Goal: Use online tool/utility: Utilize a website feature to perform a specific function

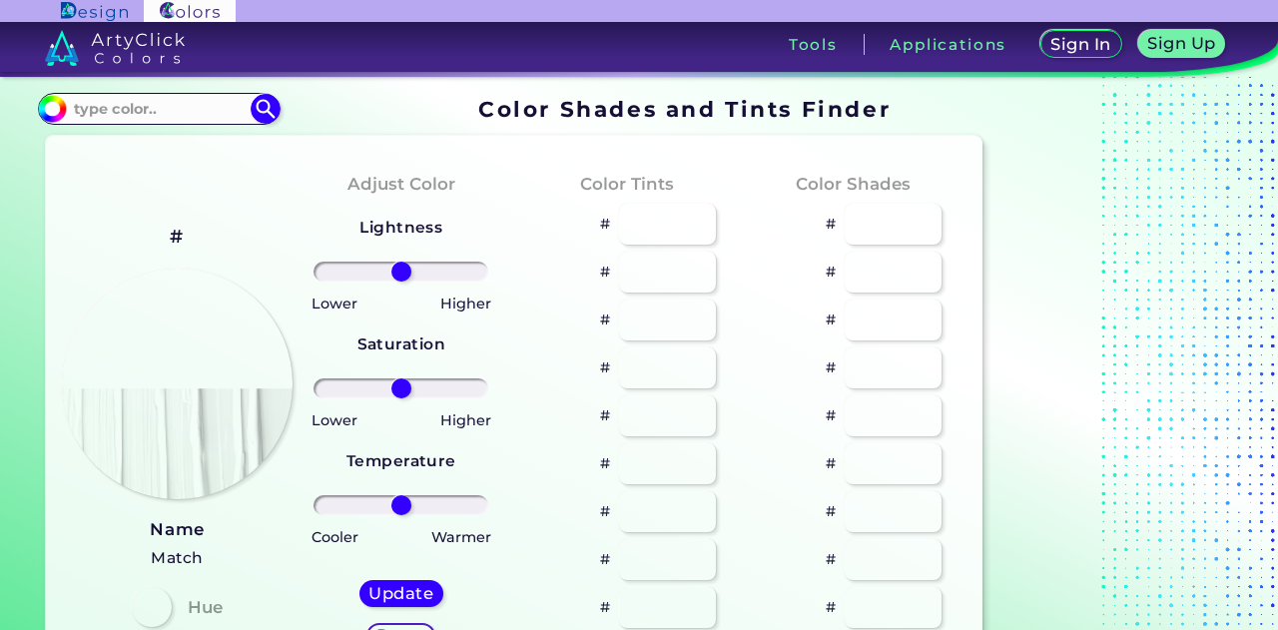
type input "#ff999c"
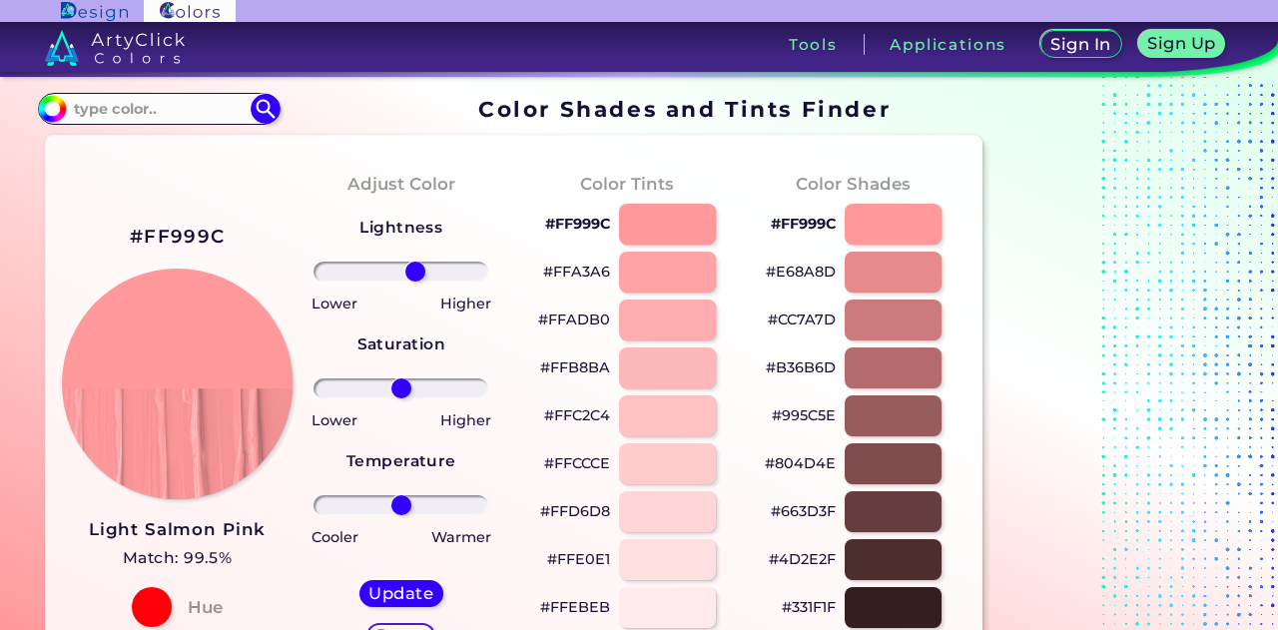
click at [415, 262] on input "range" at bounding box center [400, 272] width 175 height 20
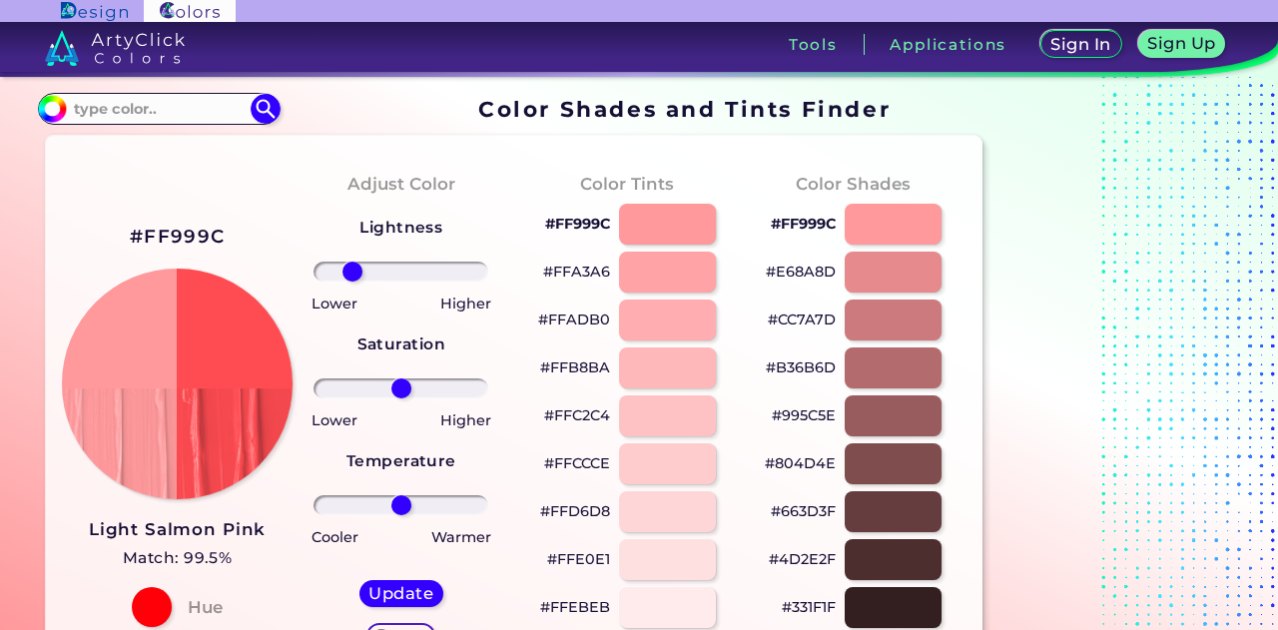
drag, startPoint x: 417, startPoint y: 258, endPoint x: 350, endPoint y: 257, distance: 66.9
type input "-63"
click at [350, 262] on input "range" at bounding box center [400, 272] width 175 height 20
click at [213, 224] on h2 "#FF999C" at bounding box center [177, 237] width 95 height 26
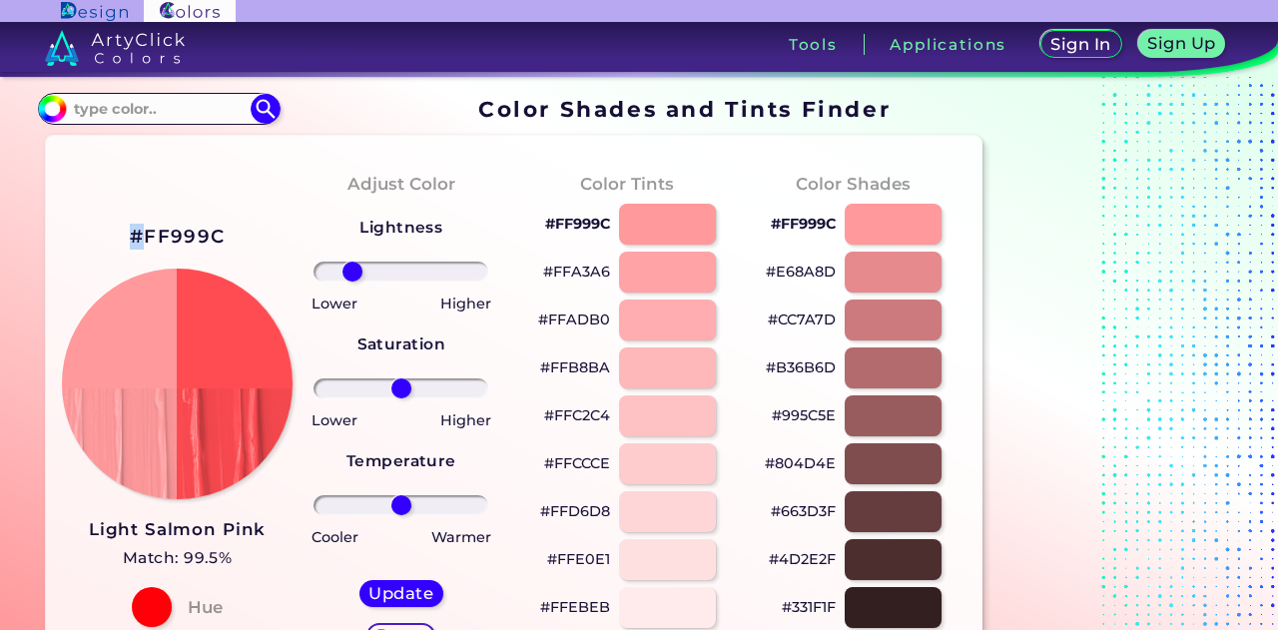
copy h2 "#"
click at [406, 564] on div "Update Reset" at bounding box center [401, 614] width 116 height 100
click at [414, 585] on h5 "Update" at bounding box center [400, 593] width 65 height 16
type input "#ff4c52"
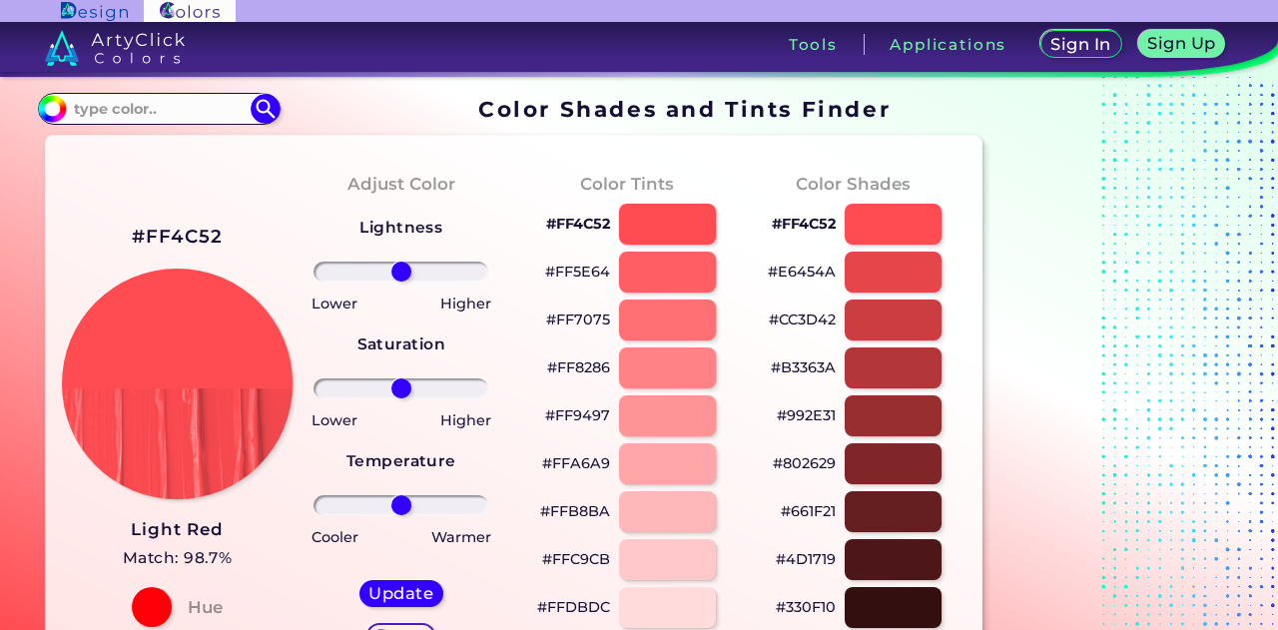
drag, startPoint x: 168, startPoint y: 213, endPoint x: 155, endPoint y: 213, distance: 13.0
click at [155, 224] on h2 "#FF4C52" at bounding box center [178, 237] width 92 height 26
copy h2 "#"
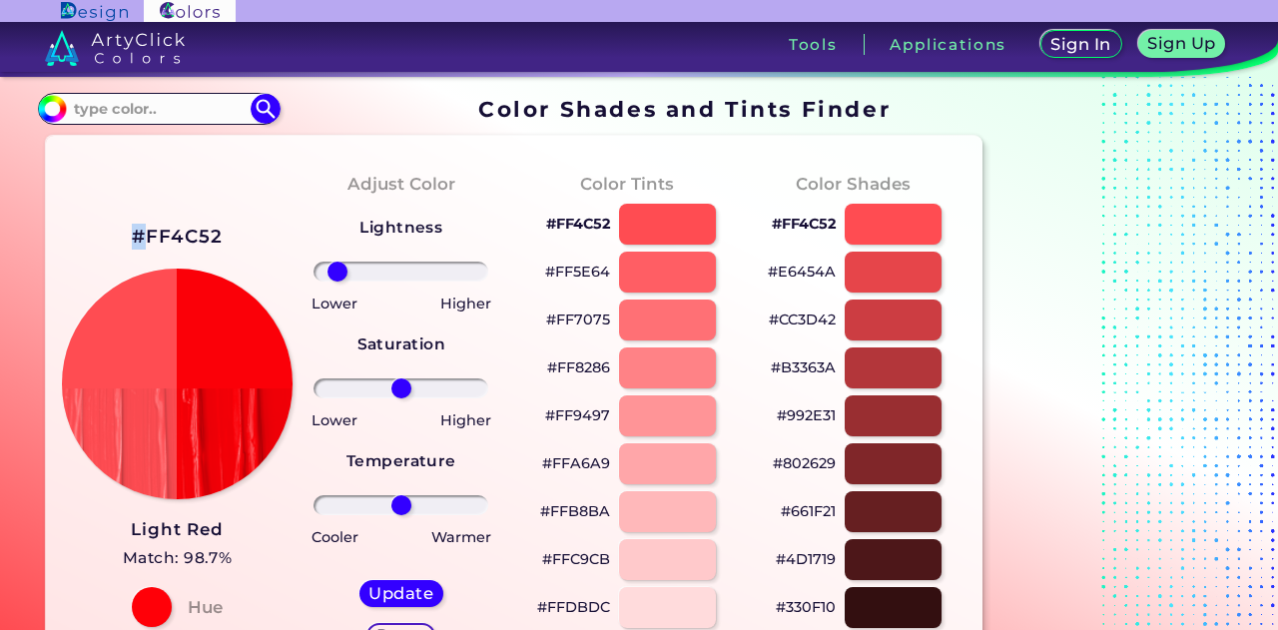
drag, startPoint x: 398, startPoint y: 257, endPoint x: 334, endPoint y: 249, distance: 64.4
click at [334, 262] on input "range" at bounding box center [400, 272] width 175 height 20
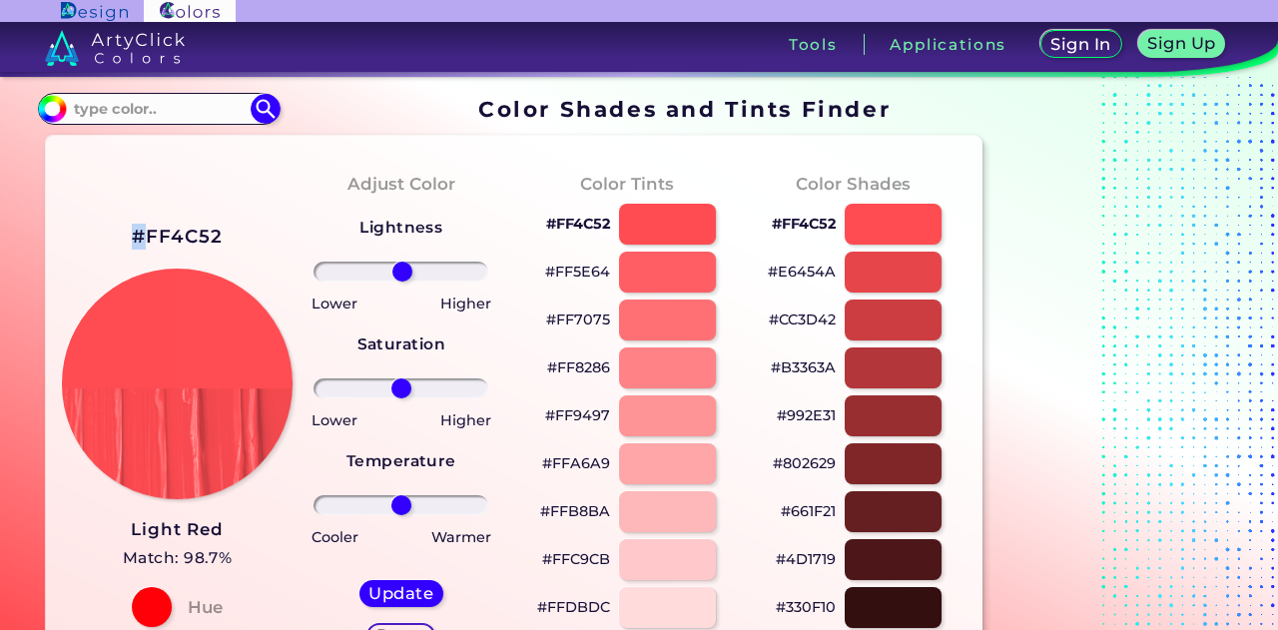
drag, startPoint x: 334, startPoint y: 249, endPoint x: 401, endPoint y: 259, distance: 67.6
type input "1"
click at [401, 262] on input "range" at bounding box center [400, 272] width 175 height 20
drag, startPoint x: 402, startPoint y: 364, endPoint x: 399, endPoint y: 381, distance: 17.2
type input "-2"
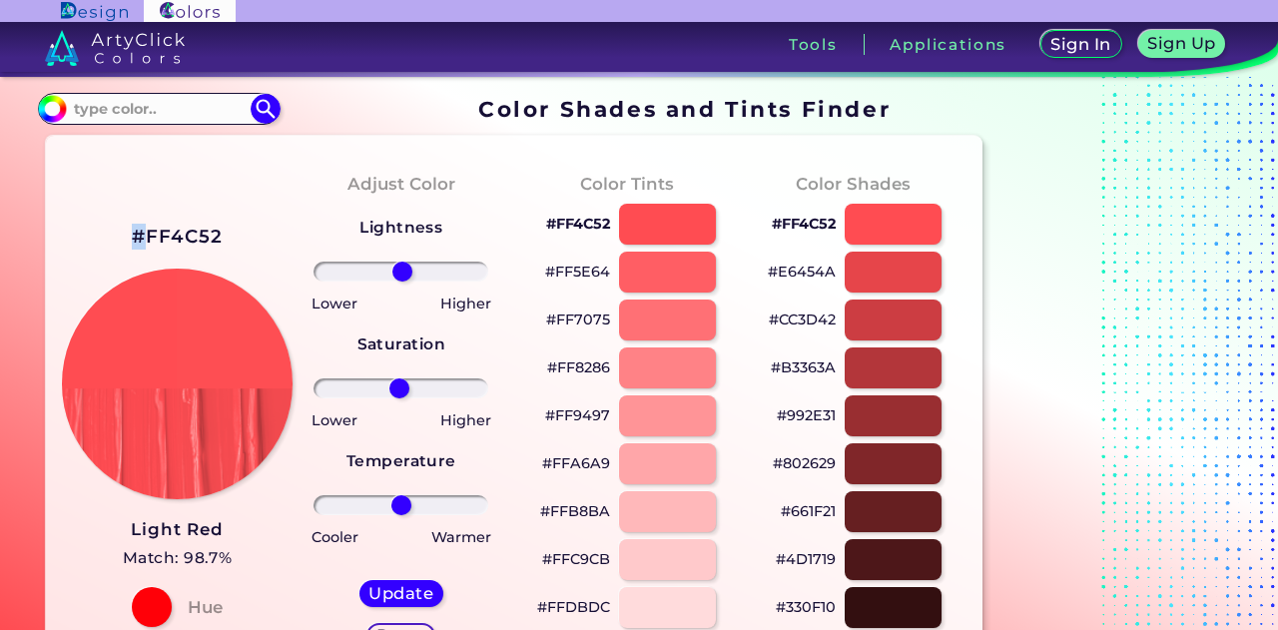
click at [399, 381] on input "range" at bounding box center [400, 388] width 175 height 20
click at [183, 224] on h2 "#FF4C52" at bounding box center [178, 237] width 92 height 26
click at [183, 224] on h2 "#FF4C52 copied" at bounding box center [178, 237] width 92 height 26
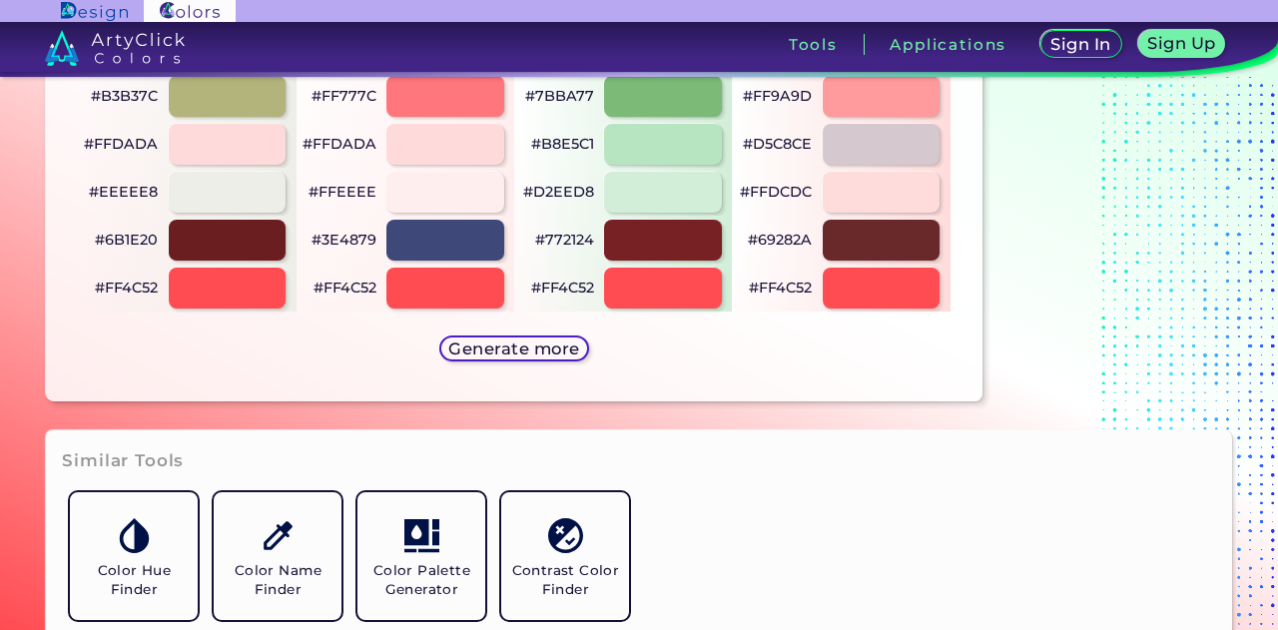
scroll to position [1118, 0]
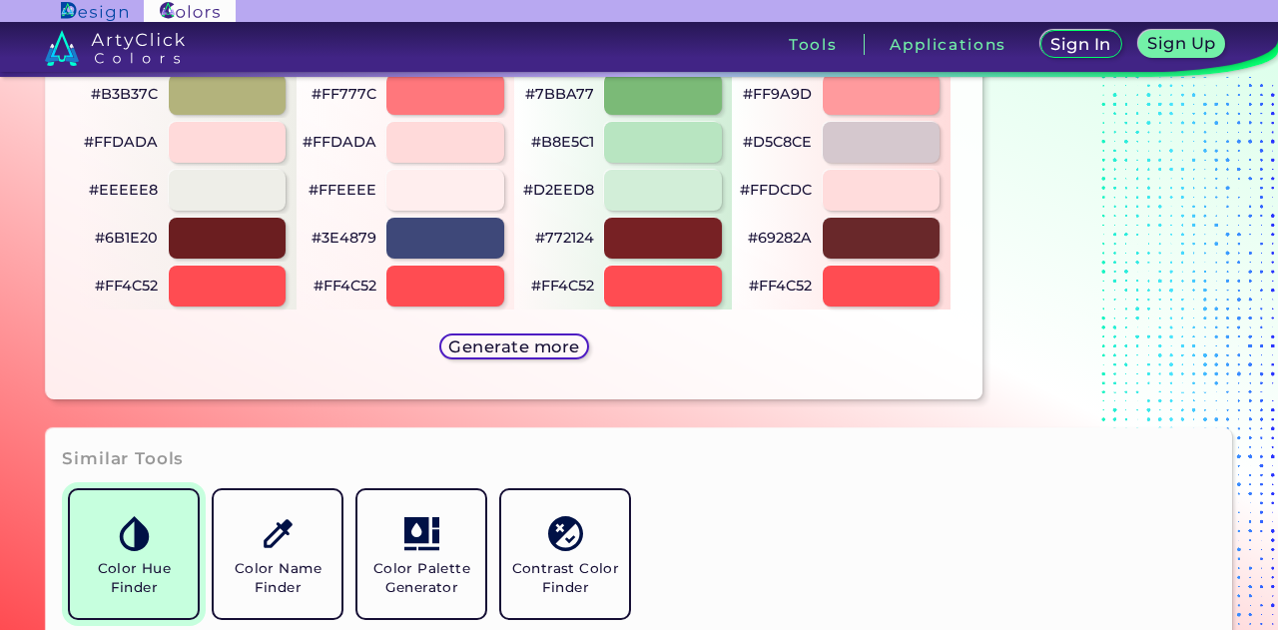
click at [117, 516] on img at bounding box center [134, 533] width 35 height 35
